Goal: Navigation & Orientation: Find specific page/section

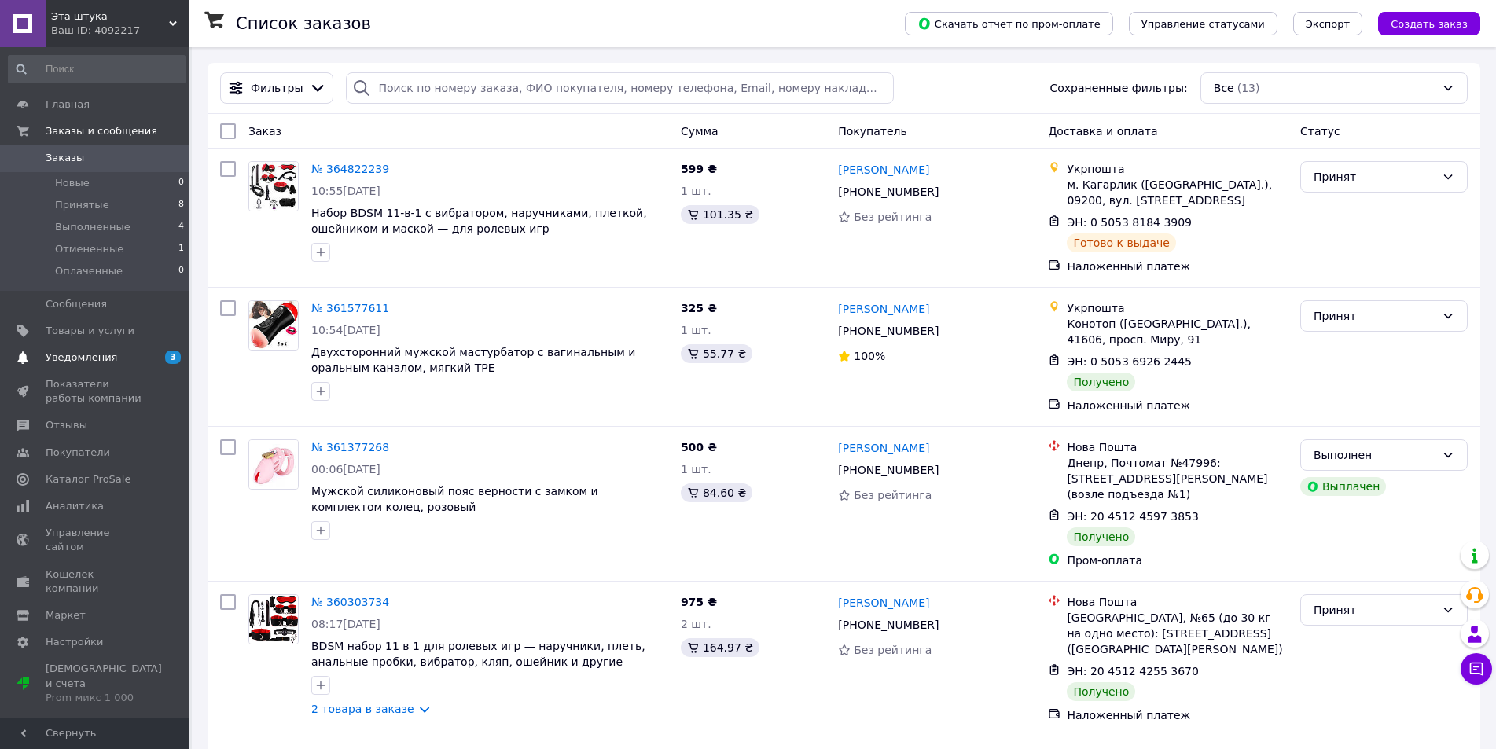
click at [129, 363] on span "Уведомления" at bounding box center [96, 358] width 100 height 14
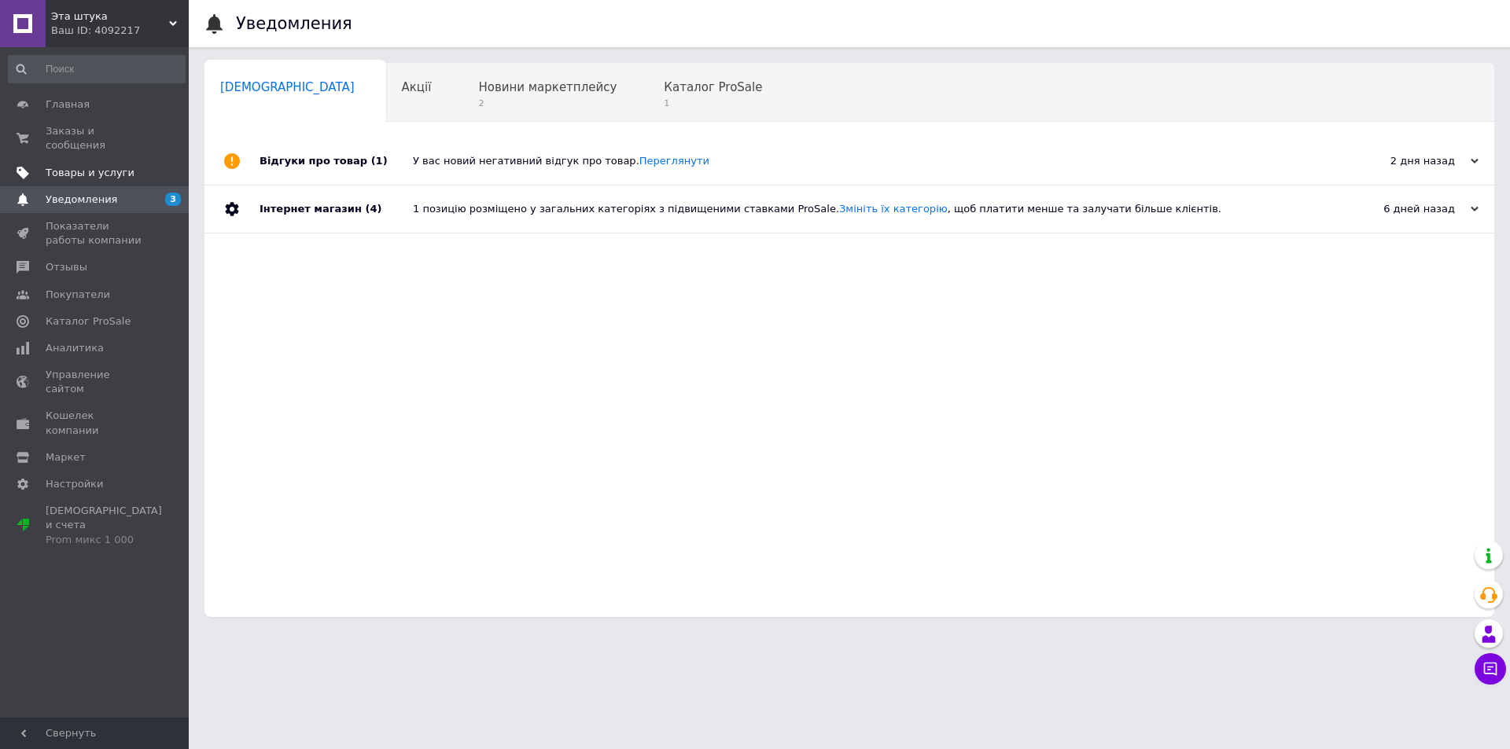
click at [141, 160] on link "Товары и услуги" at bounding box center [96, 173] width 193 height 27
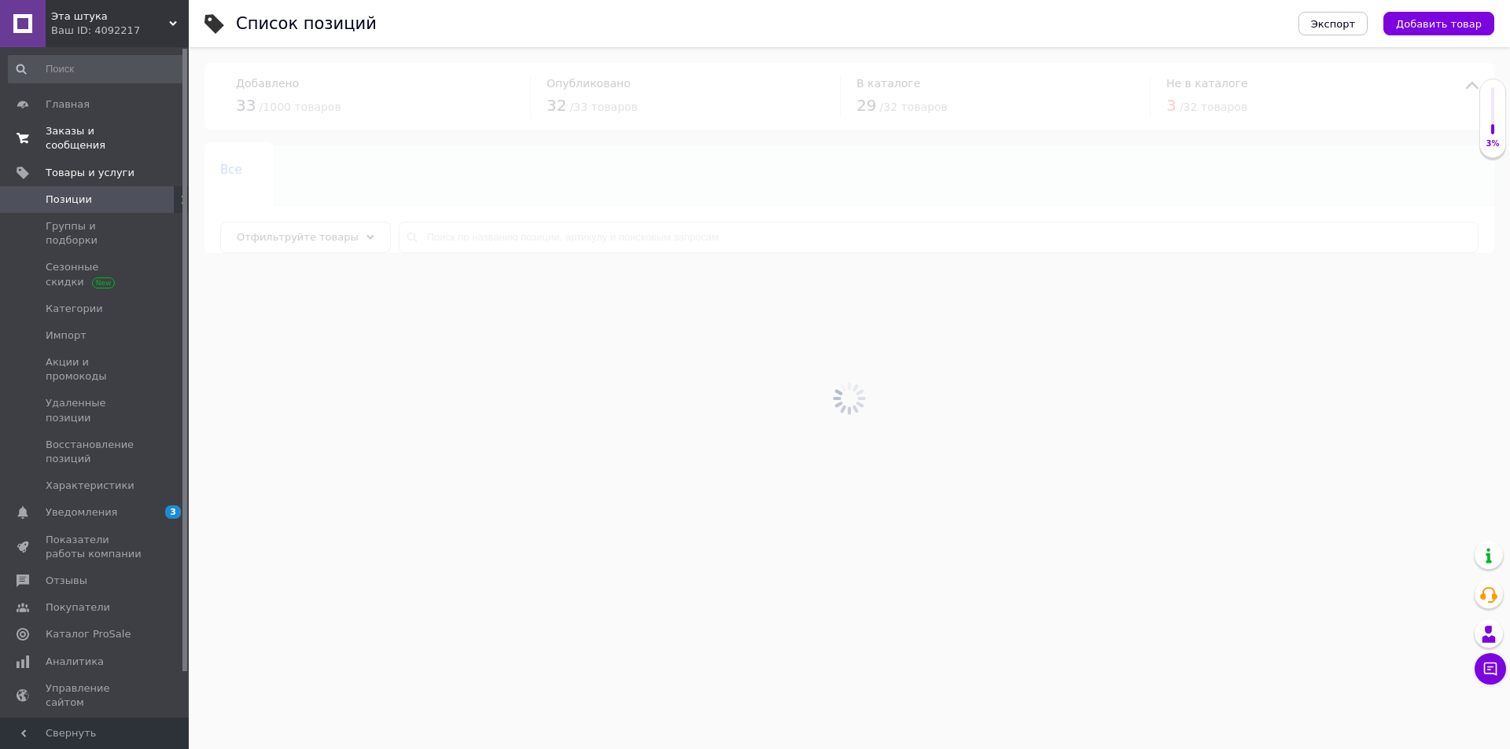
click at [141, 136] on span "Заказы и сообщения" at bounding box center [96, 138] width 100 height 28
